Goal: Information Seeking & Learning: Learn about a topic

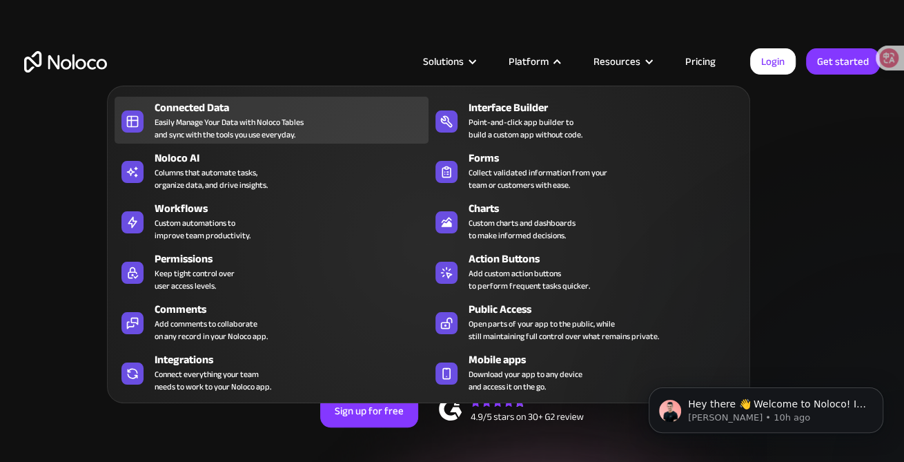
click at [217, 113] on div "Connected Data" at bounding box center [295, 107] width 280 height 17
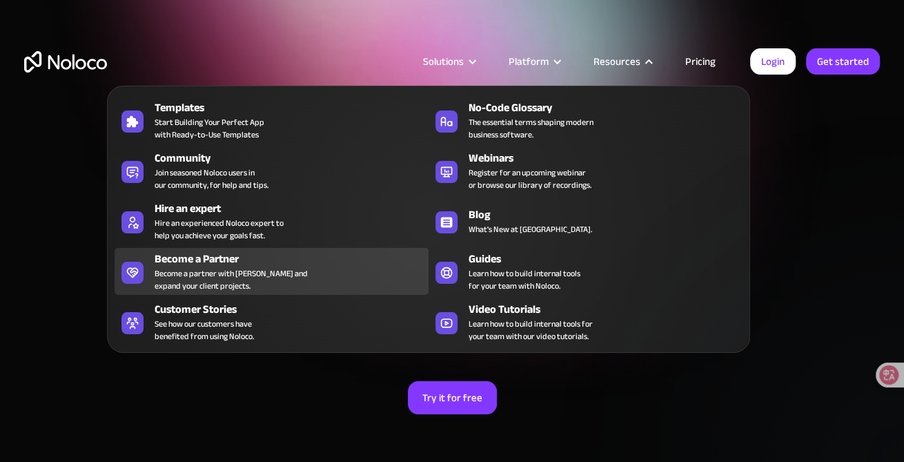
click at [248, 267] on div "Become a partner with Noloco and expand your client projects." at bounding box center [231, 279] width 153 height 25
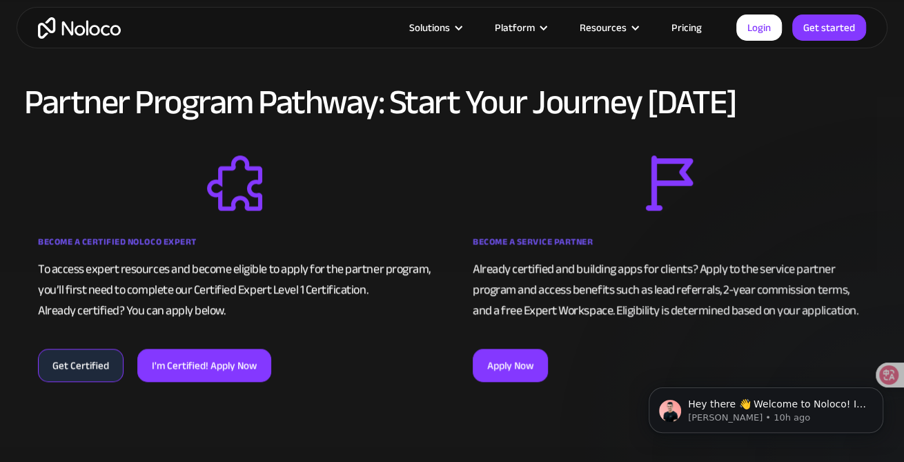
click at [74, 372] on link "Get Certified" at bounding box center [81, 365] width 86 height 33
